Goal: Information Seeking & Learning: Learn about a topic

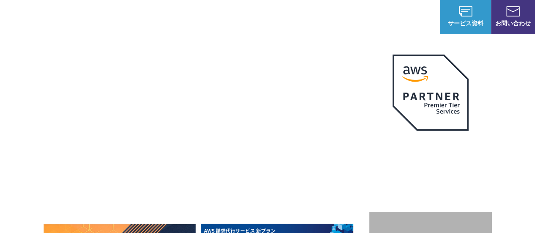
scroll to position [23, 0]
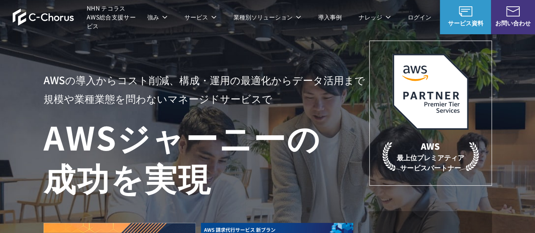
click at [113, 20] on span "NHN テコラス AWS総合支援サービス" at bounding box center [113, 17] width 52 height 27
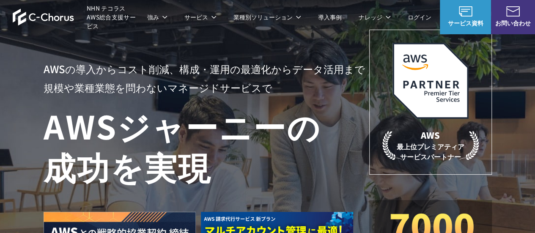
scroll to position [35, 0]
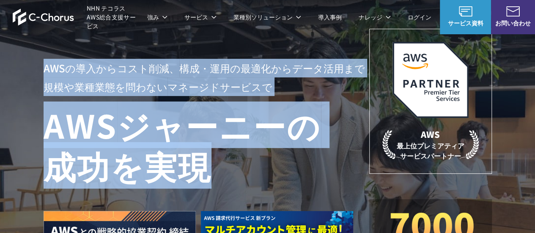
drag, startPoint x: 46, startPoint y: 67, endPoint x: 228, endPoint y: 162, distance: 205.3
click at [228, 162] on div "AWSの導入からコスト削減、 構成・運用の最適化からデータ活用まで 規模や業種業態を問わない マネージドサービスで AWS ジャーニーの 成功を実現" at bounding box center [207, 155] width 326 height 193
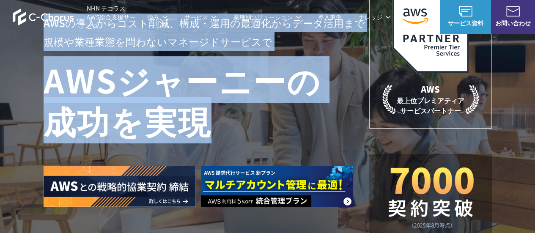
copy div "AWSの導入からコスト削減、 構成・運用の最適化からデータ活用まで 規模や業種業態を問わない マネージドサービスで AWS ジャーニーの 成功を実現"
